Goal: Task Accomplishment & Management: Use online tool/utility

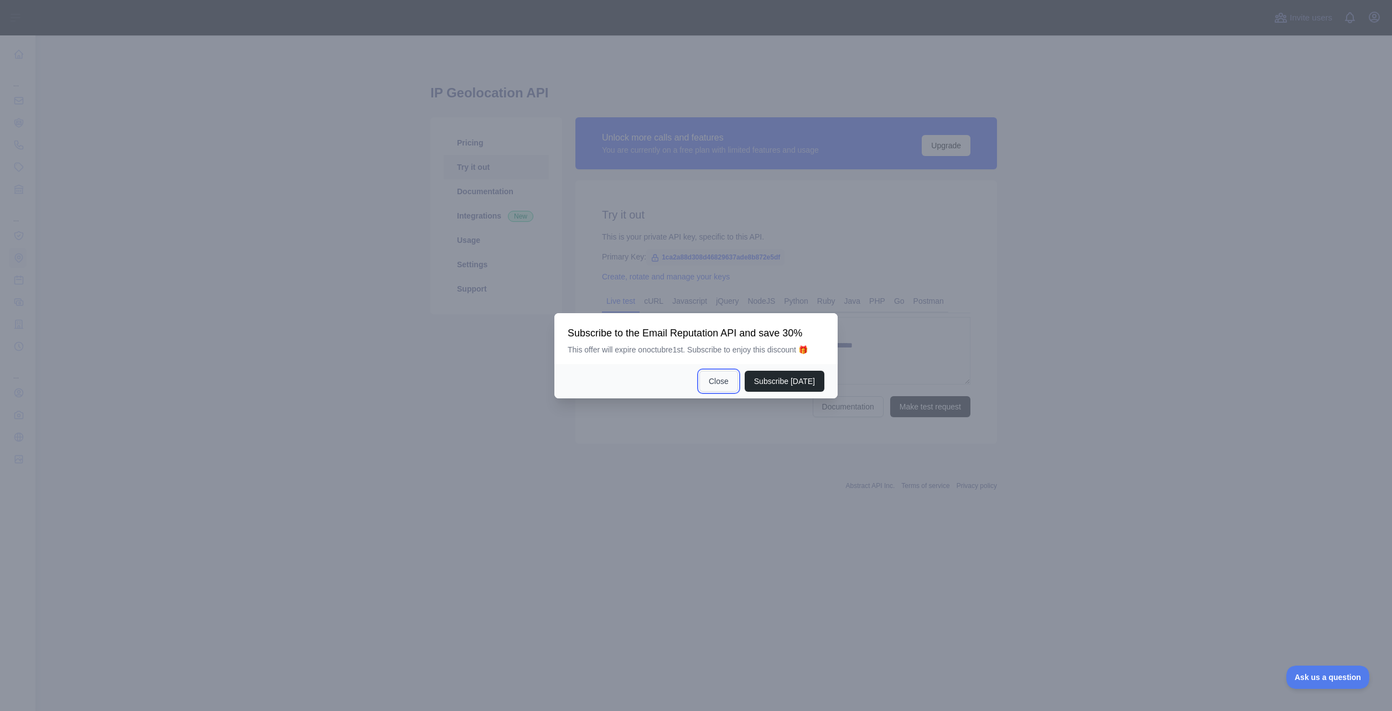
click at [723, 380] on button "Close" at bounding box center [718, 381] width 39 height 21
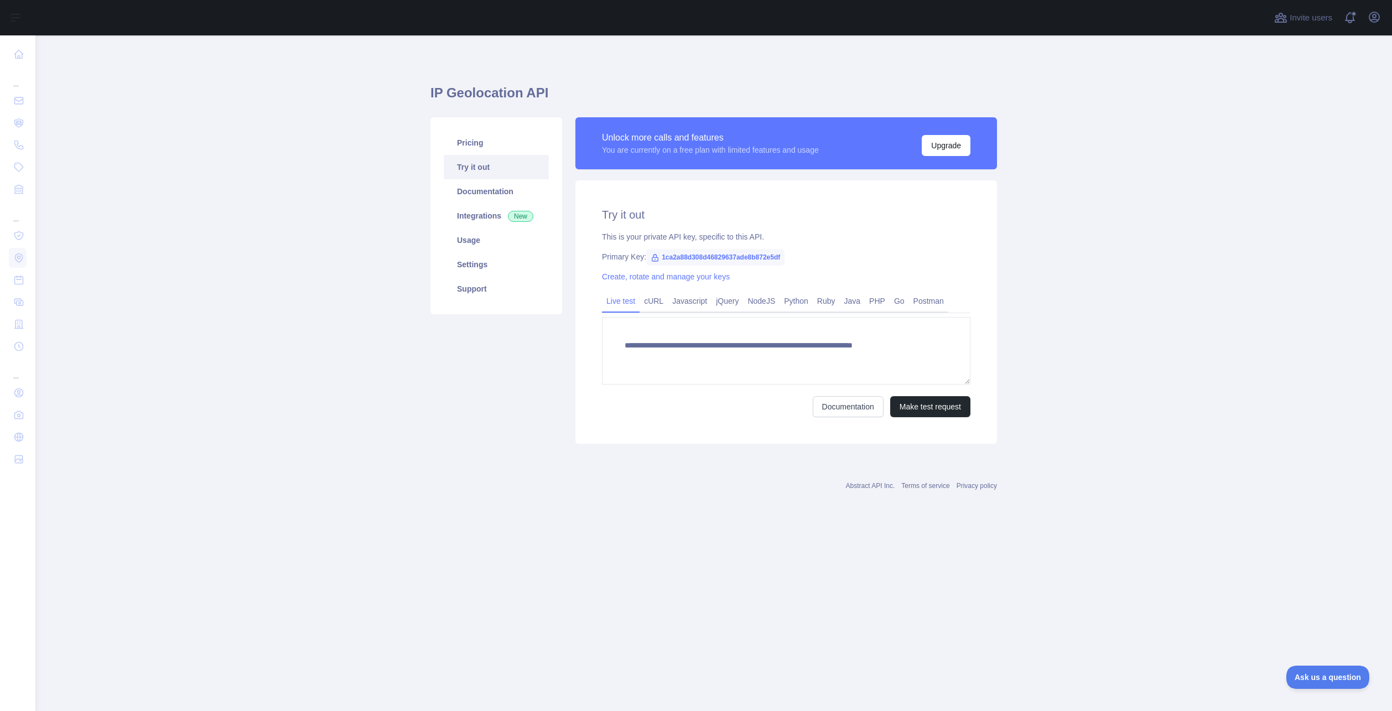
scroll to position [11, 0]
click at [733, 256] on span "1ca2a88d308d46829637ade8b872e5df" at bounding box center [715, 257] width 138 height 17
copy span "1ca2a88d308d46829637ade8b872e5df"
